Goal: Navigation & Orientation: Find specific page/section

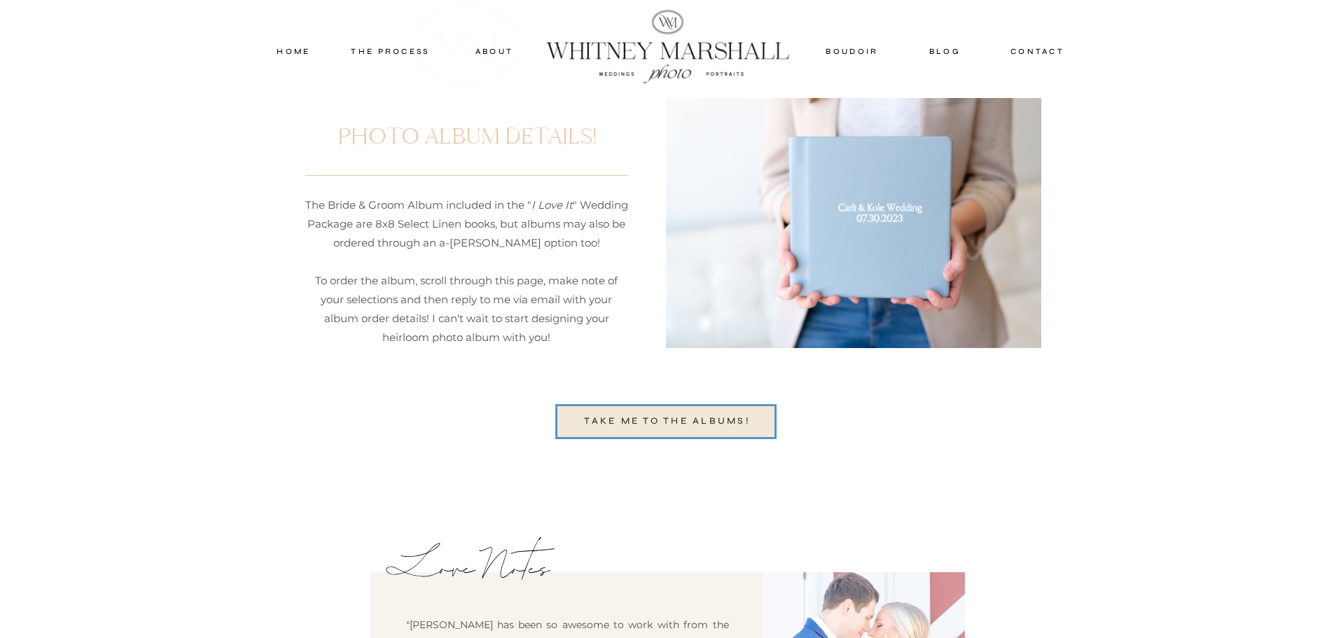
scroll to position [3501, 0]
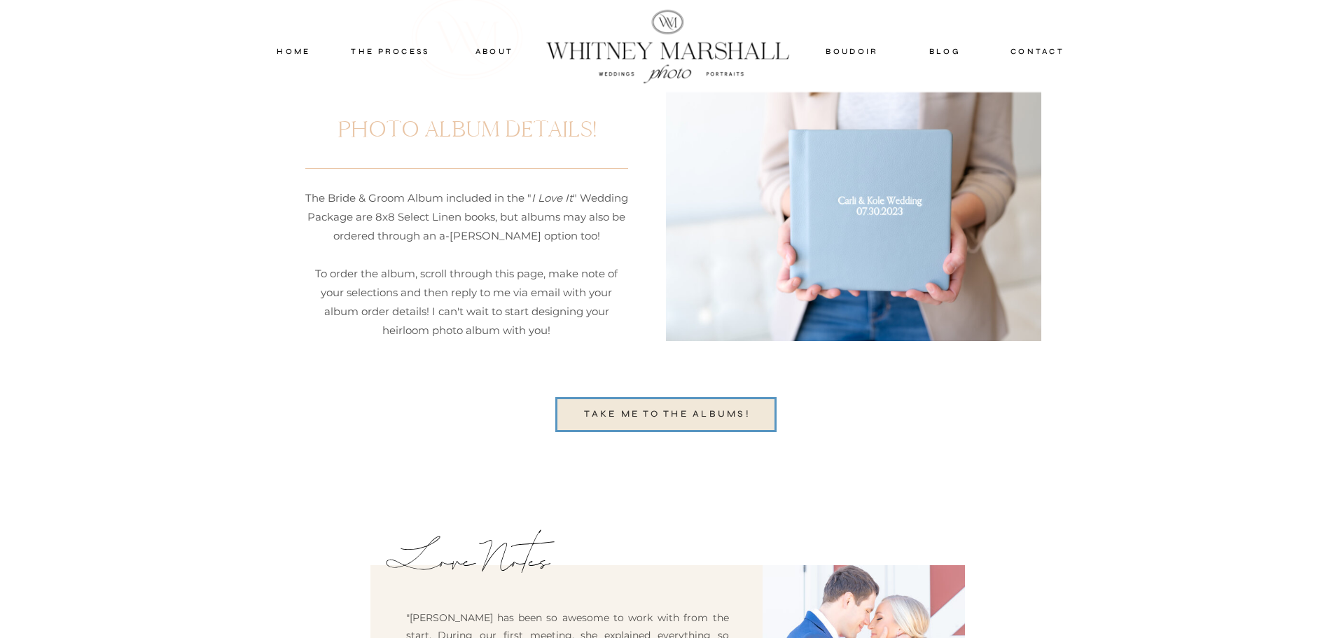
click at [669, 409] on nav "TAKE ME TO THE ALBUMs!" at bounding box center [668, 414] width 190 height 17
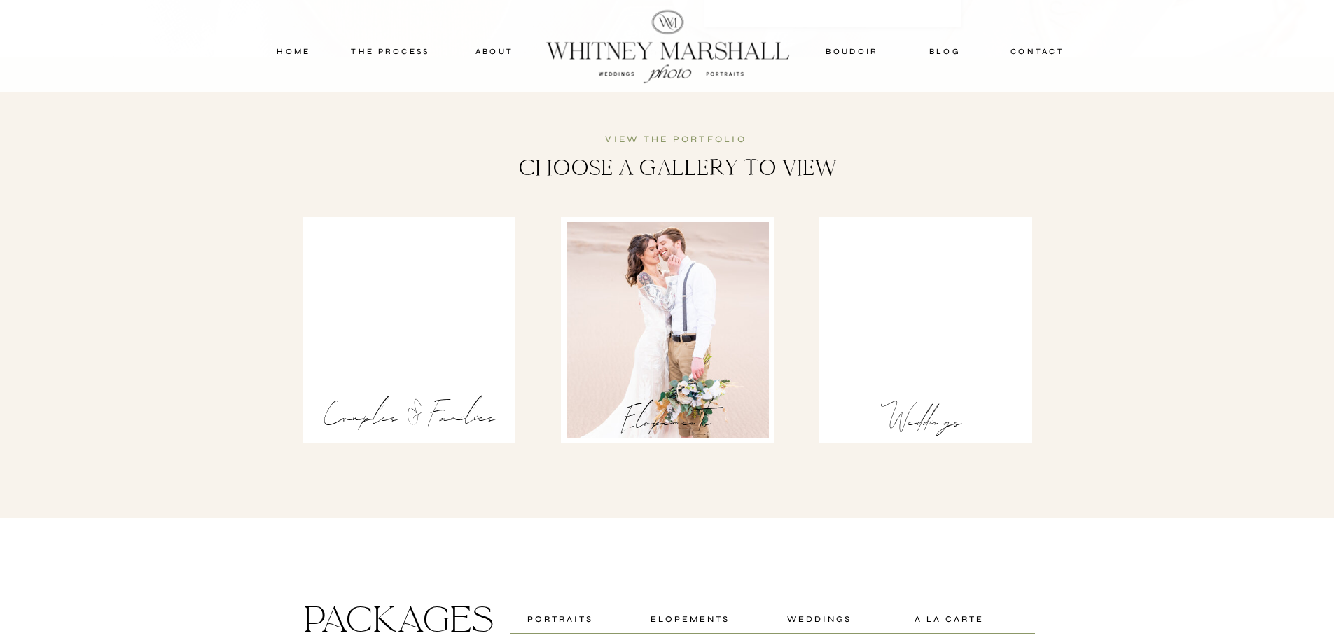
scroll to position [2101, 0]
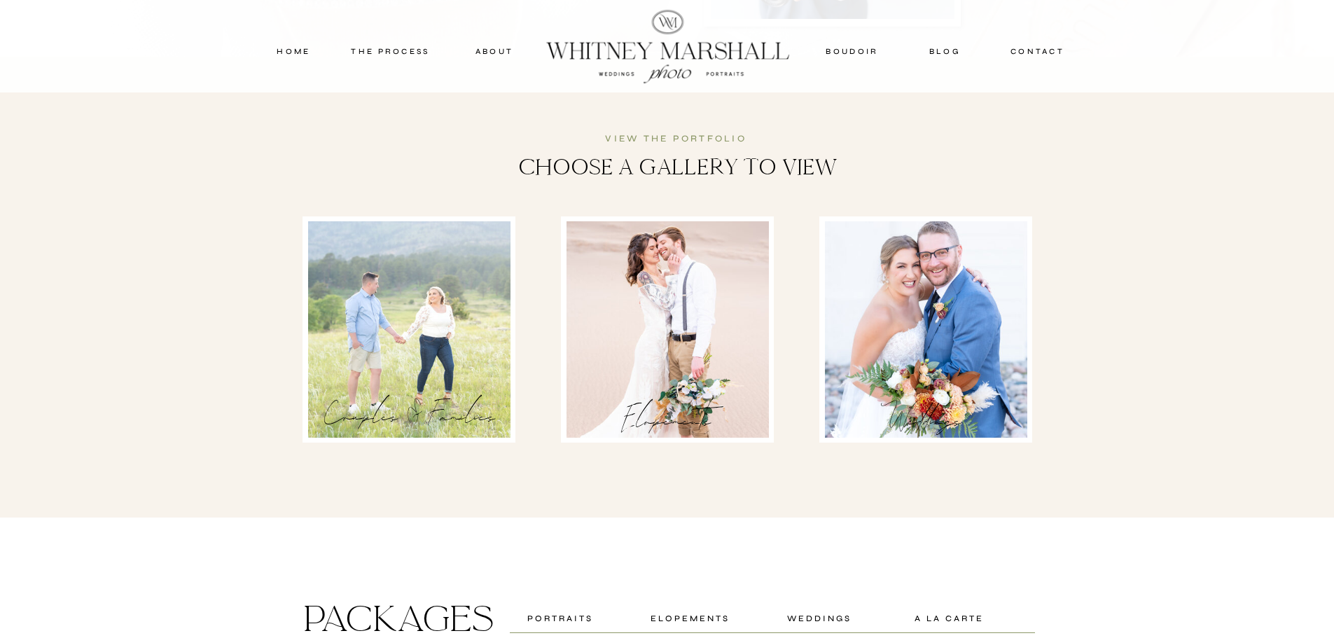
click at [463, 333] on div at bounding box center [409, 329] width 202 height 216
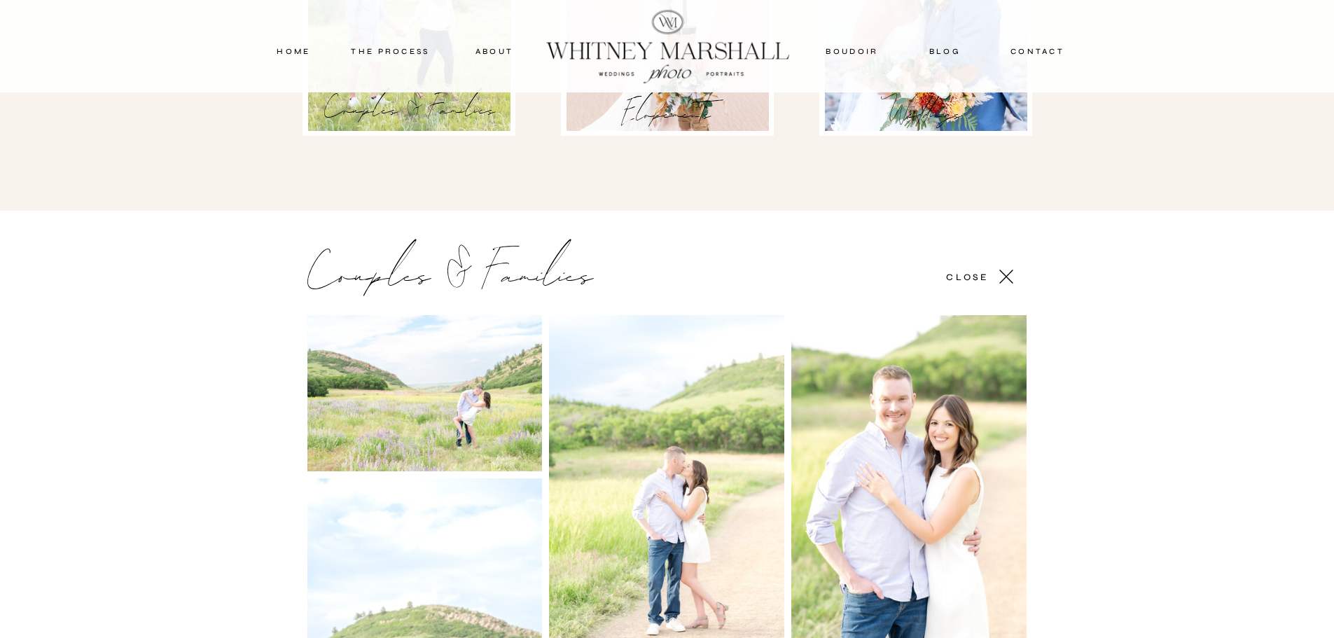
scroll to position [2057, 0]
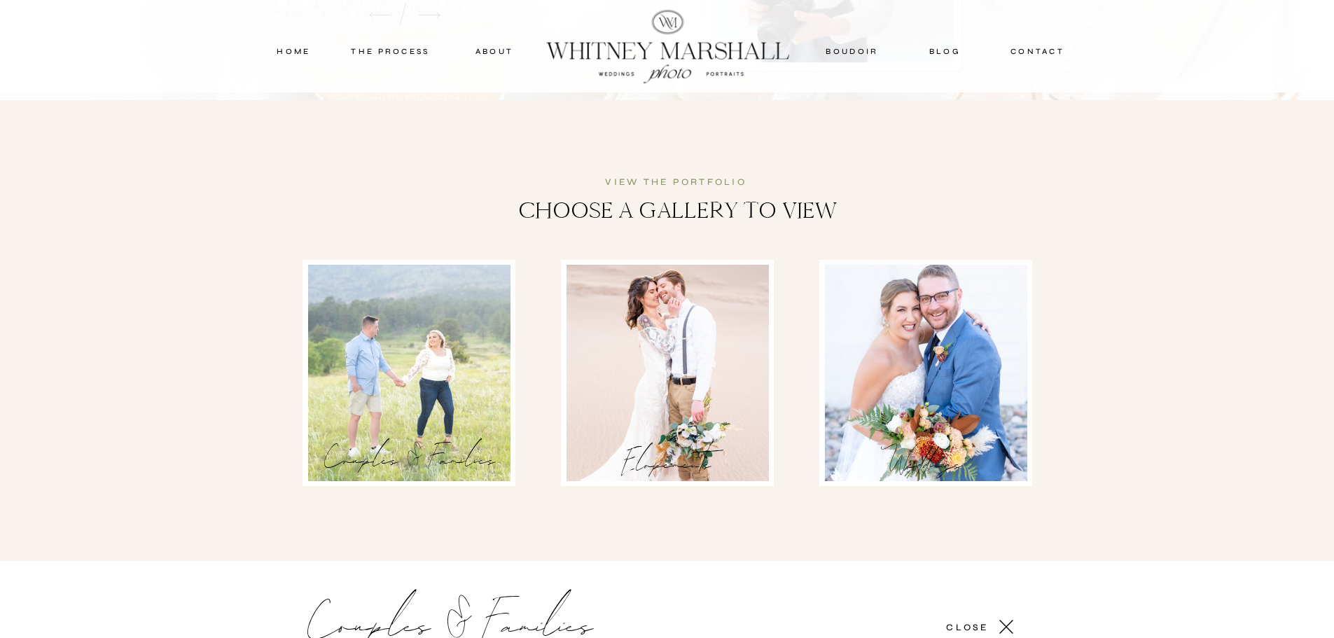
click at [866, 422] on div at bounding box center [926, 373] width 202 height 216
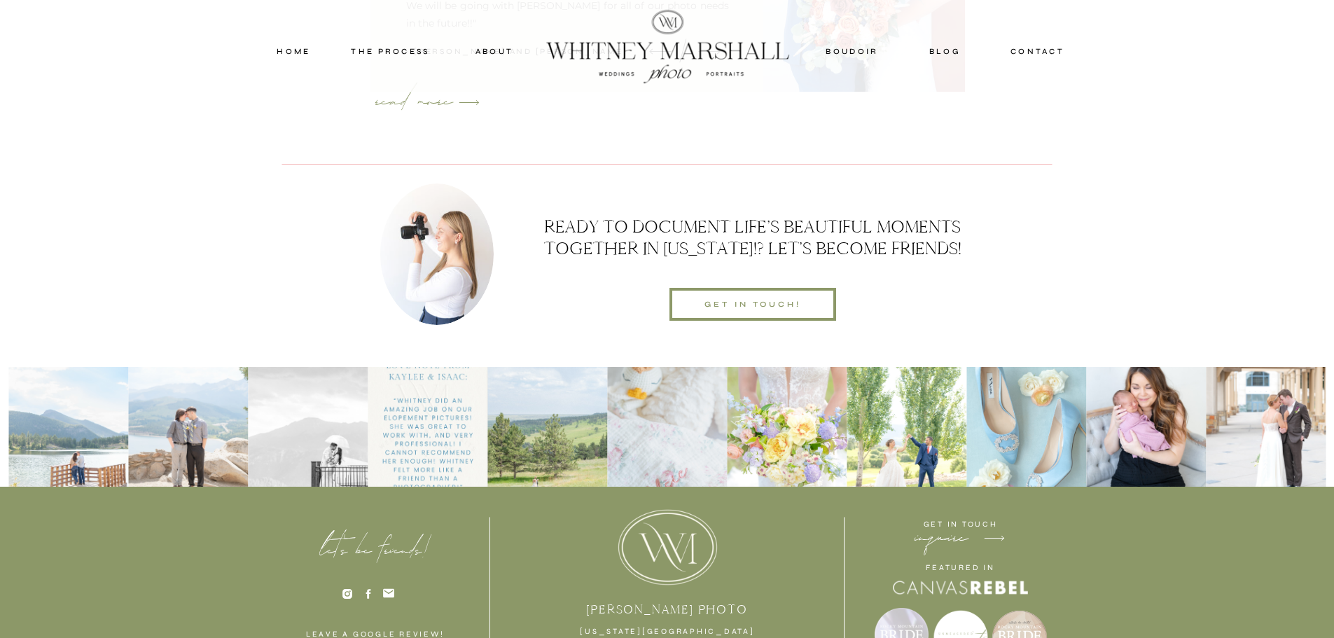
scroll to position [20615, 0]
